Goal: Information Seeking & Learning: Learn about a topic

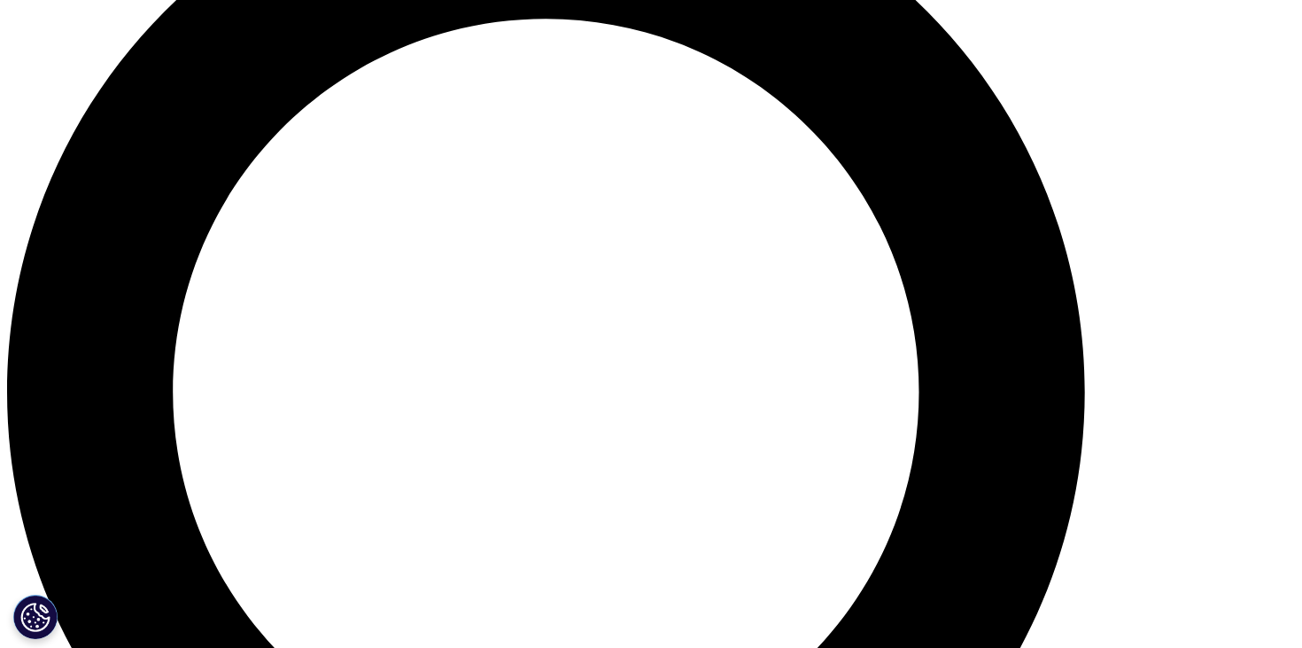
scroll to position [1483, 0]
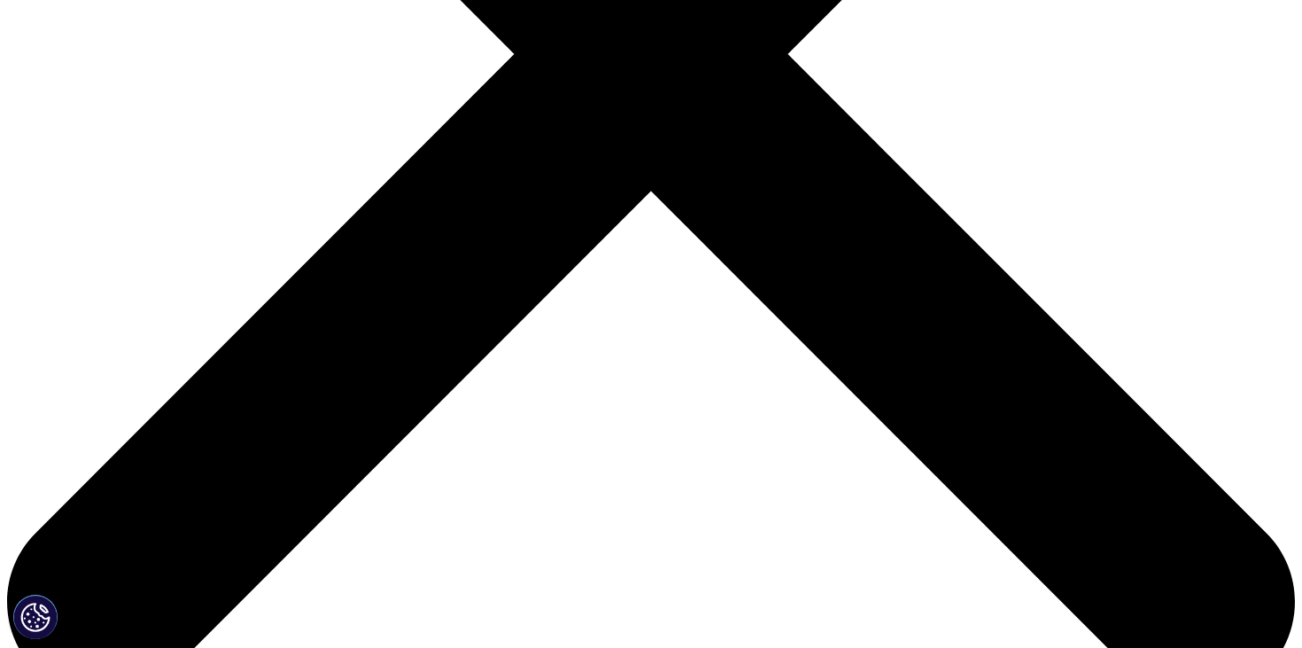
scroll to position [617, 0]
